Goal: Find specific page/section: Find specific page/section

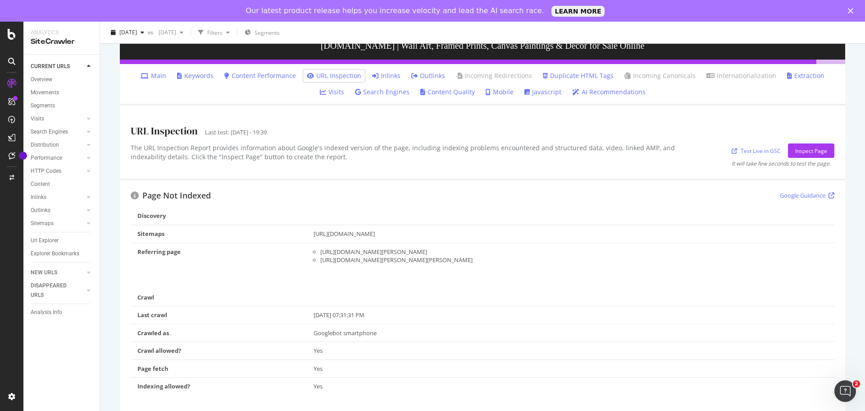
scroll to position [8, 0]
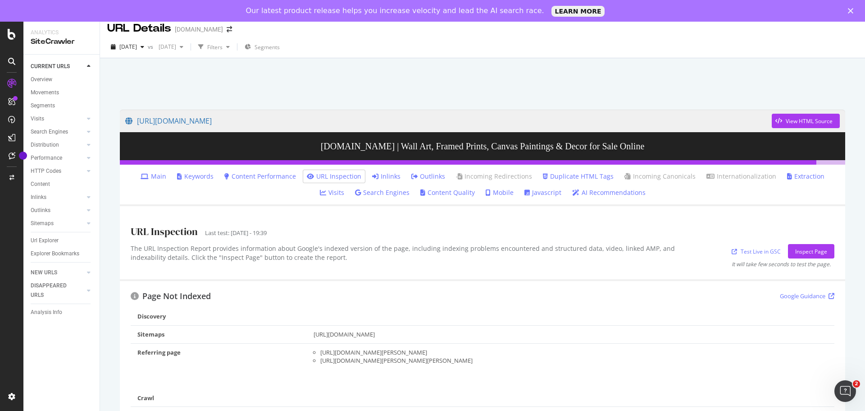
click at [525, 190] on link "Javascript" at bounding box center [543, 192] width 37 height 9
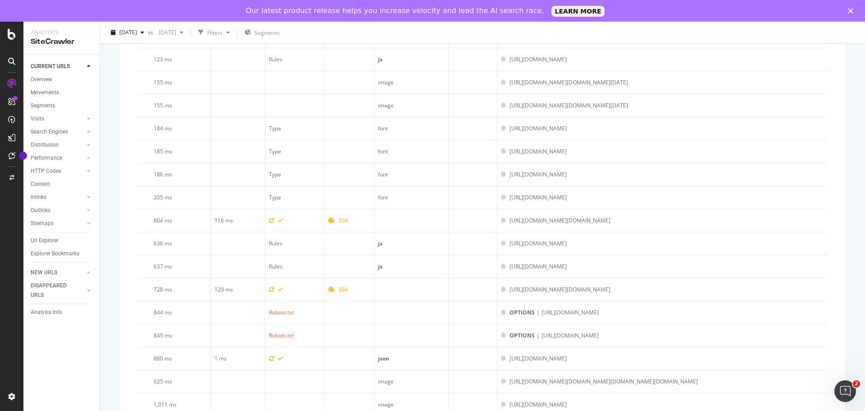
scroll to position [1405, 0]
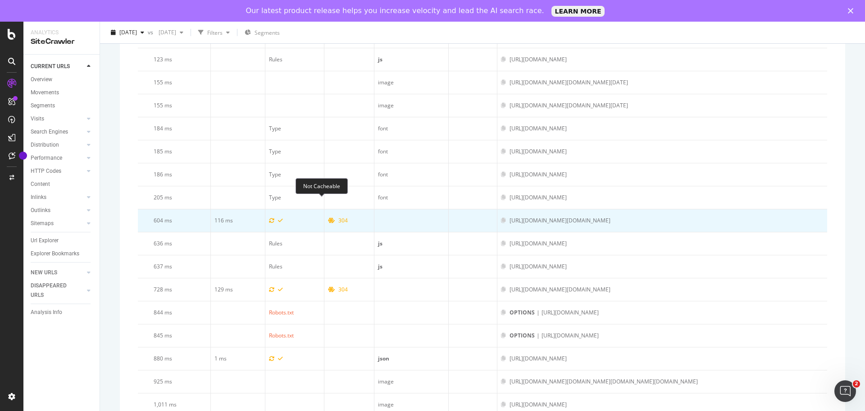
click at [328, 218] on icon at bounding box center [331, 220] width 7 height 5
click at [547, 216] on div "https://www.art.com/mobify/proxy/api/shopper/auth/v1/organizations/f_ecom_bkzb_…" at bounding box center [560, 220] width 101 height 8
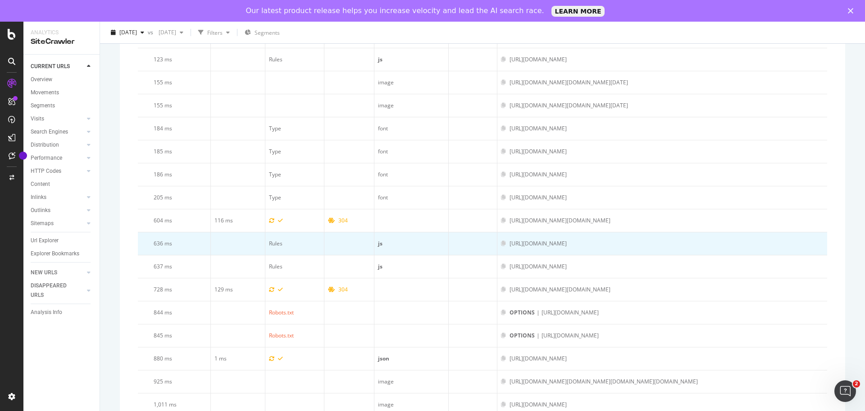
click at [514, 239] on div "[URL][DOMAIN_NAME]" at bounding box center [538, 243] width 57 height 8
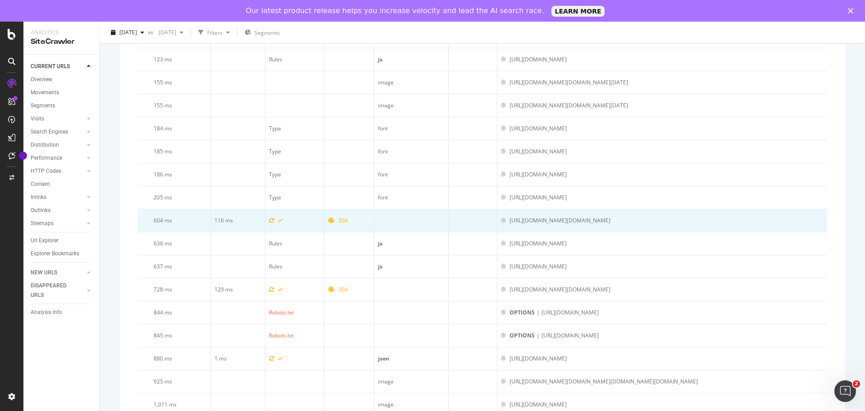
click at [517, 216] on div "https://www.art.com/mobify/proxy/api/shopper/auth/v1/organizations/f_ecom_bkzb_…" at bounding box center [560, 220] width 101 height 8
click at [501, 218] on icon at bounding box center [503, 220] width 5 height 5
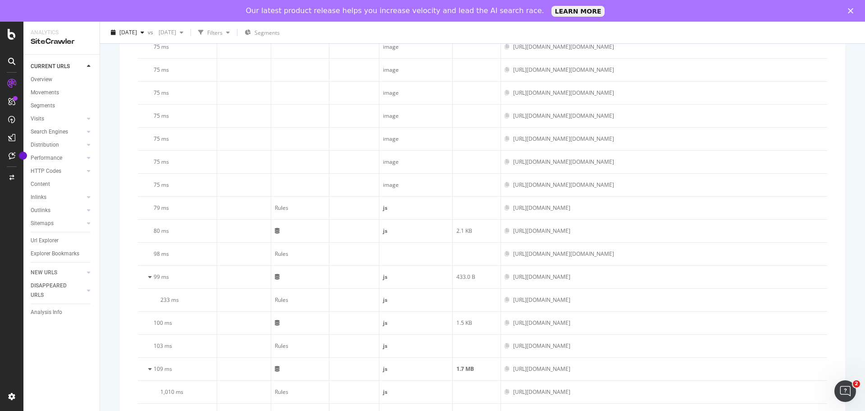
scroll to position [0, 144]
